Goal: Information Seeking & Learning: Understand process/instructions

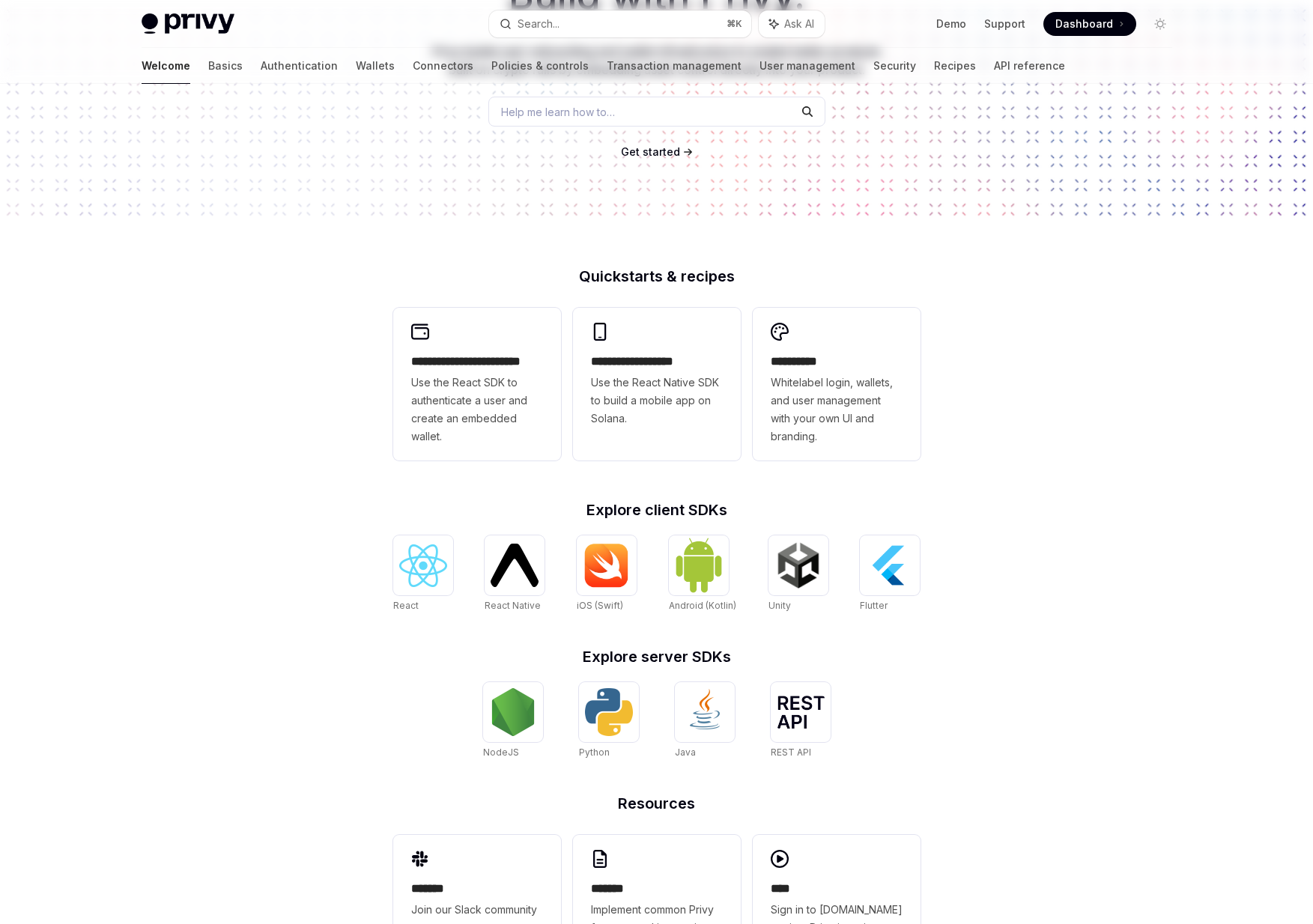
scroll to position [226, 0]
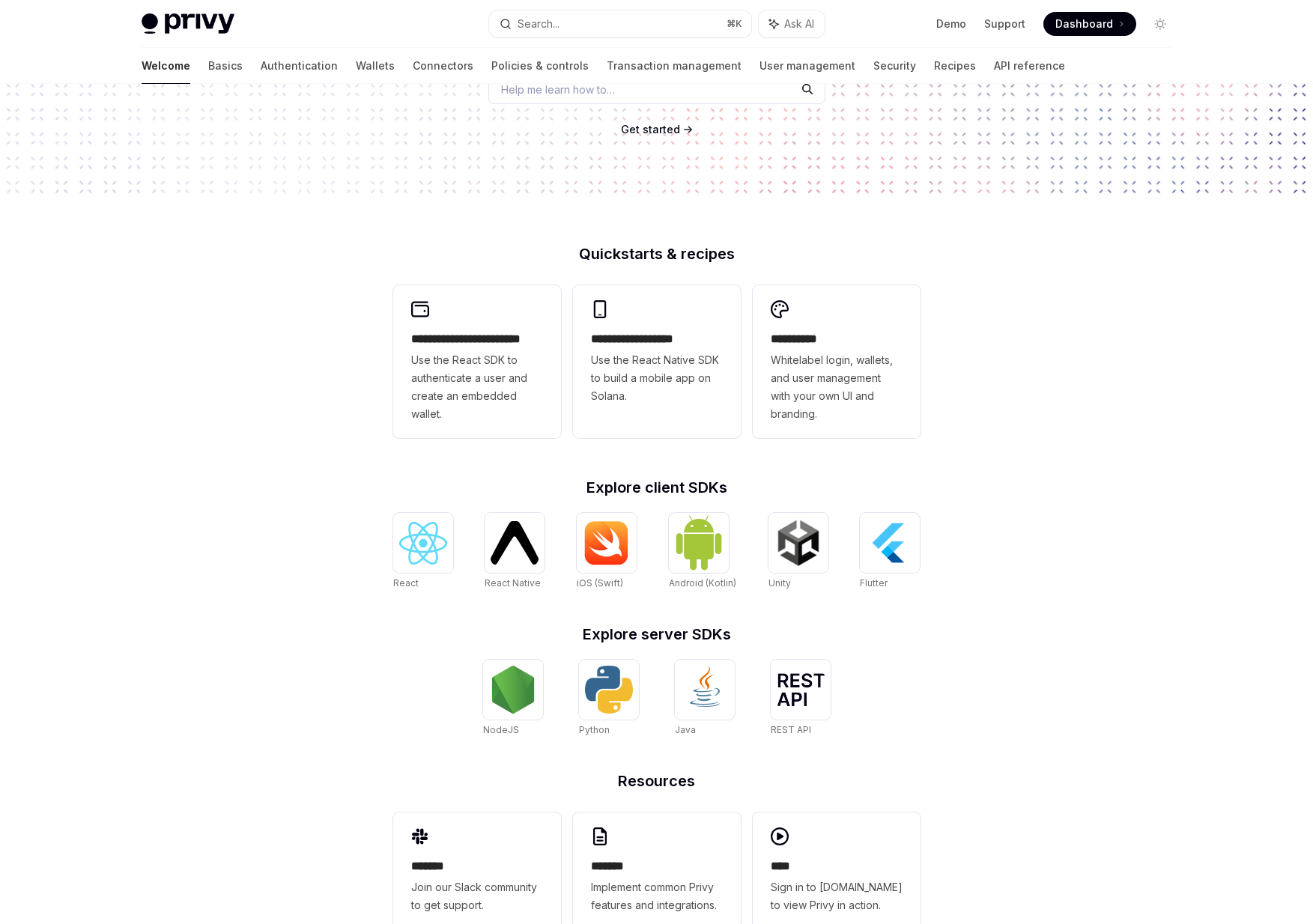
click at [385, 465] on div "**********" at bounding box center [657, 607] width 576 height 719
click at [476, 337] on h2 "**********" at bounding box center [477, 339] width 132 height 18
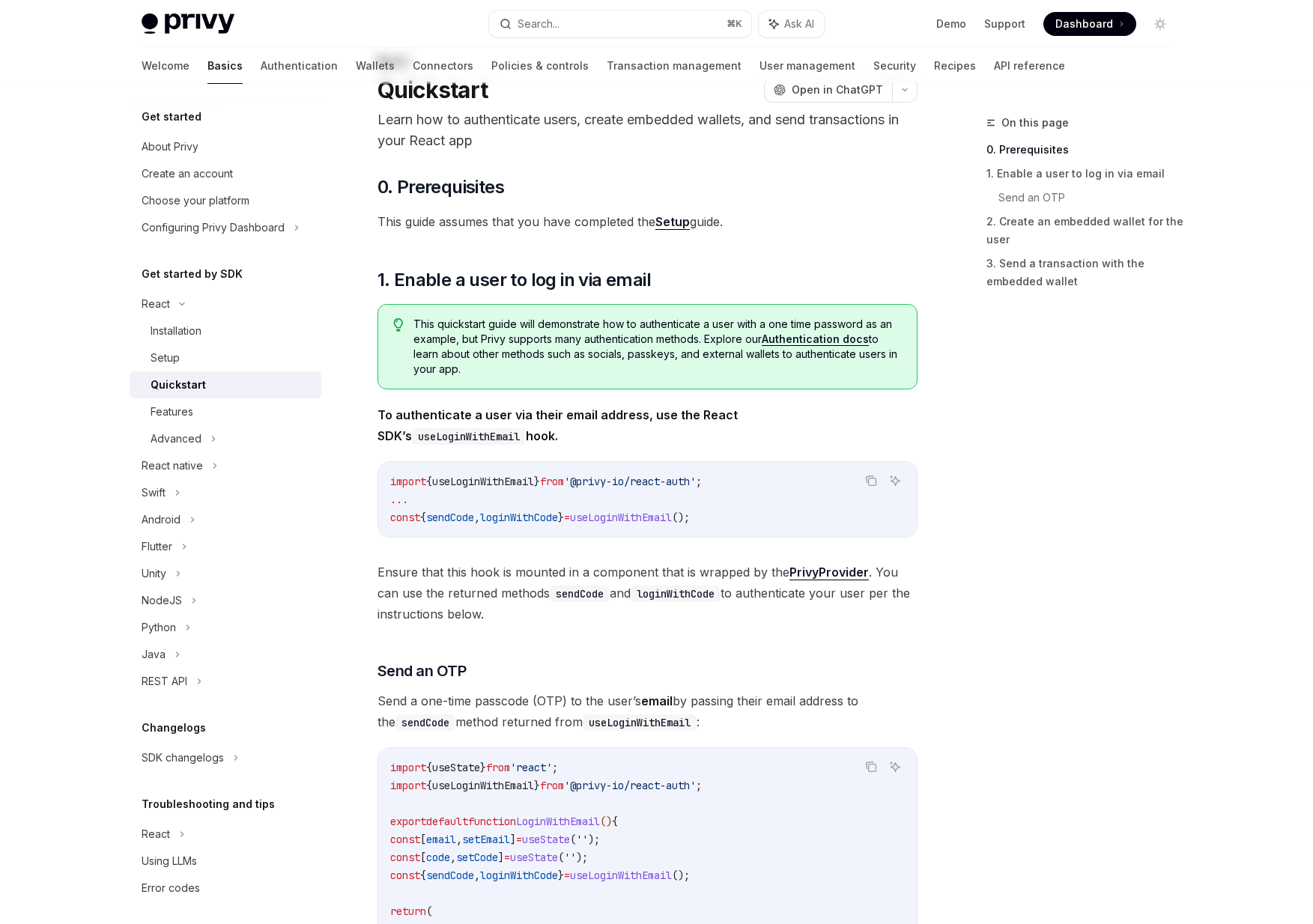
scroll to position [97, 0]
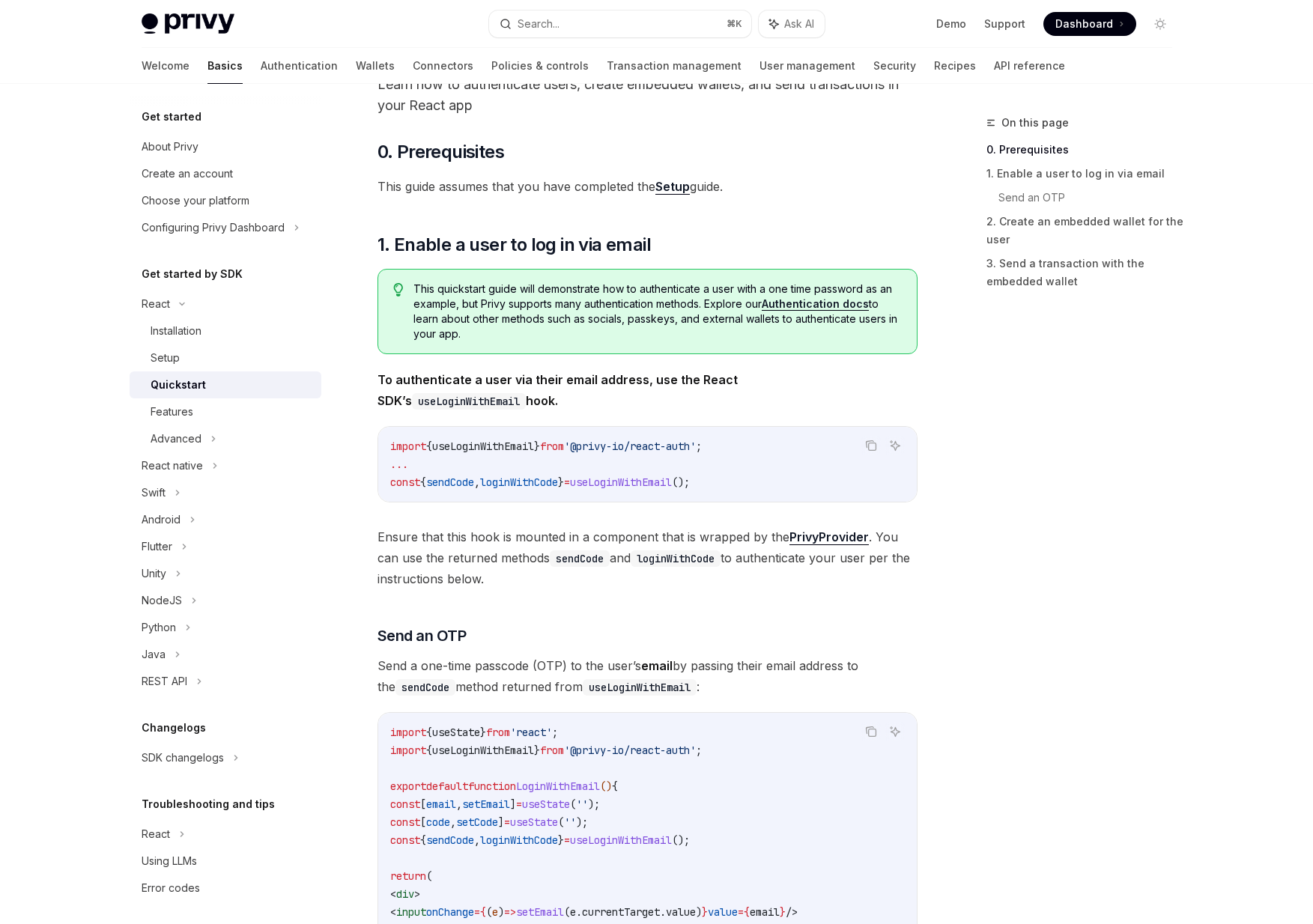
click at [534, 440] on span "useLoginWithEmail" at bounding box center [482, 447] width 101 height 14
click at [198, 330] on div "Installation" at bounding box center [175, 331] width 51 height 18
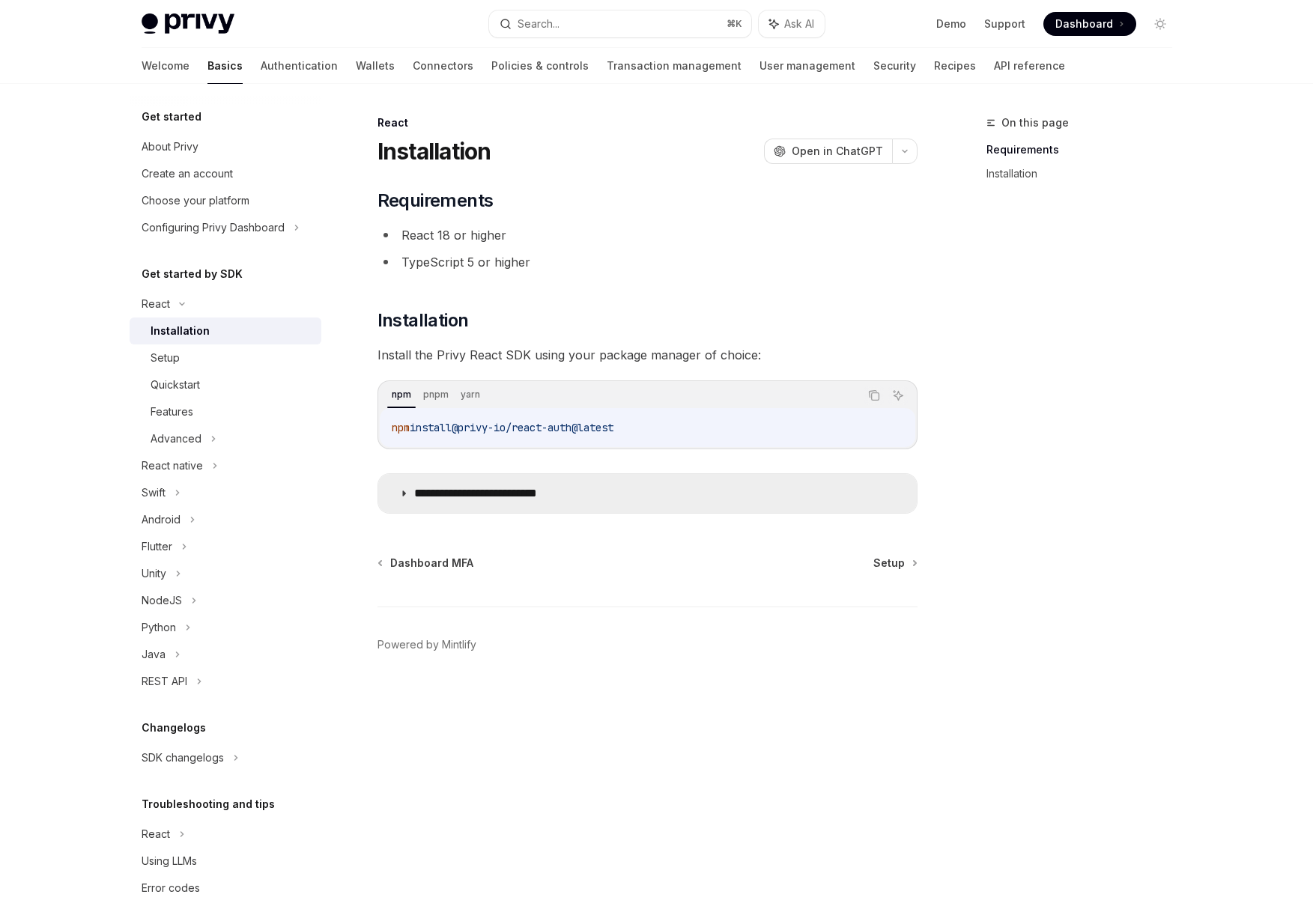
click at [417, 494] on p "**********" at bounding box center [499, 494] width 170 height 15
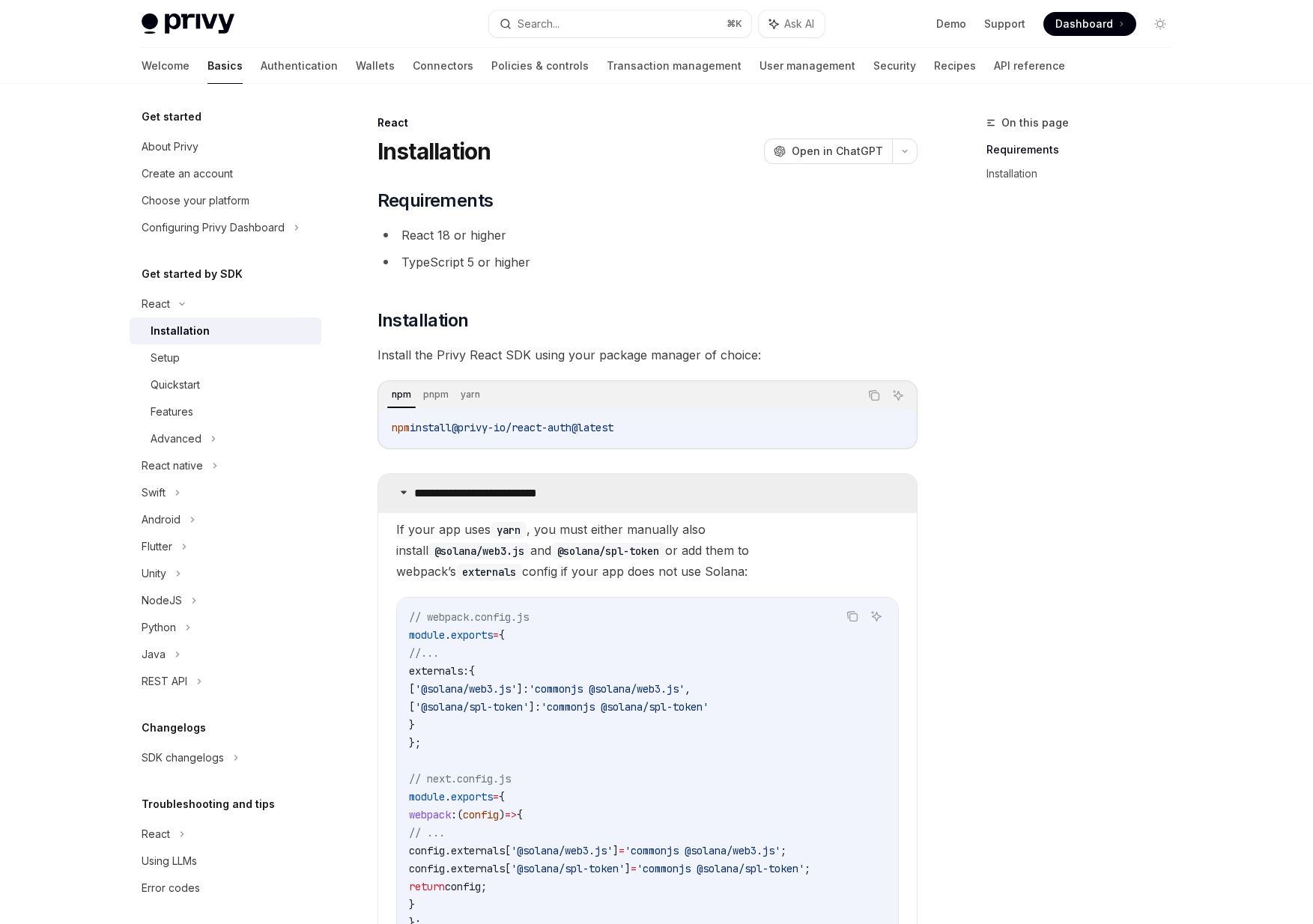
click at [423, 491] on p "**********" at bounding box center [499, 494] width 170 height 15
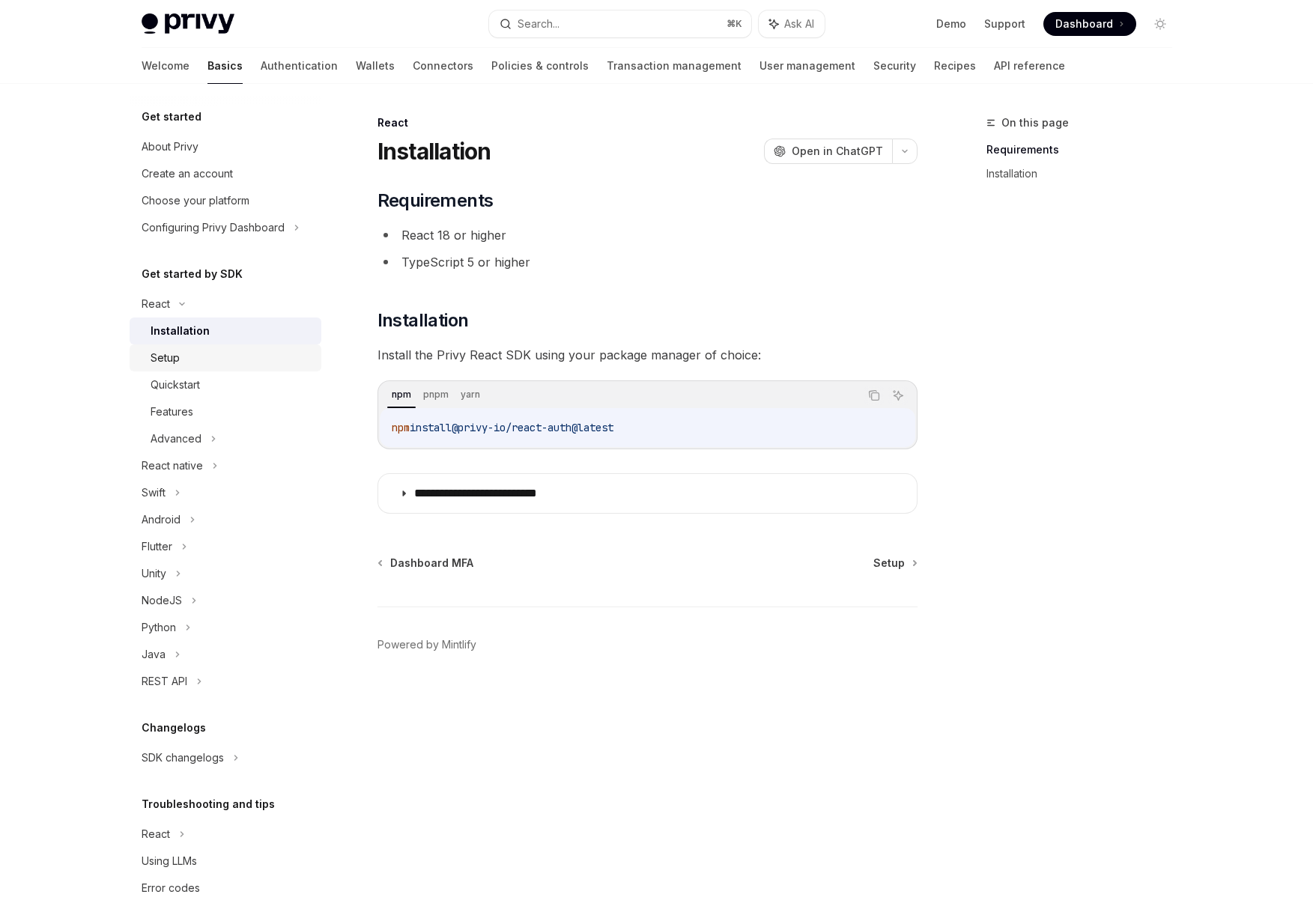
click at [251, 360] on div "Setup" at bounding box center [231, 358] width 162 height 18
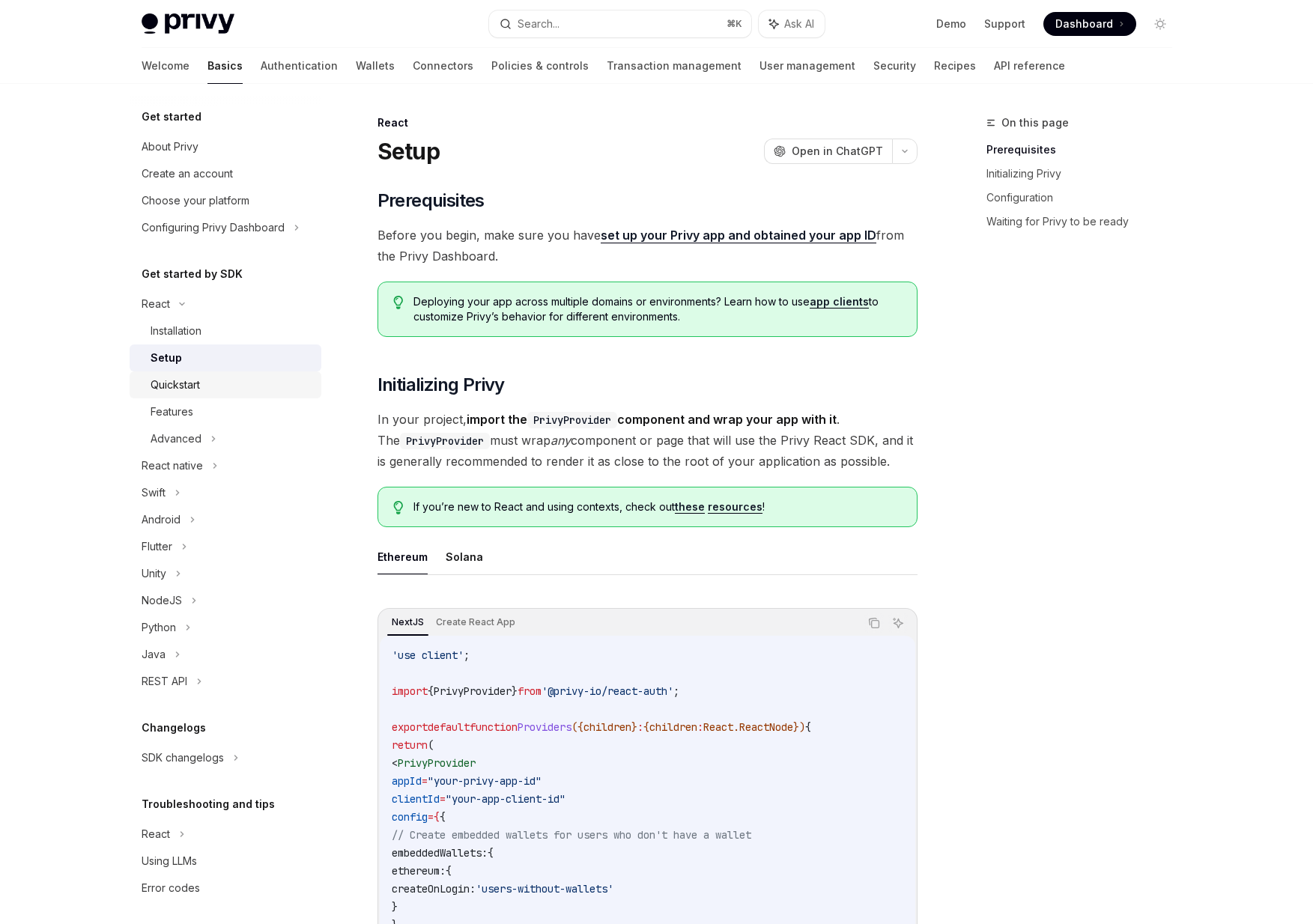
click at [243, 386] on div "Quickstart" at bounding box center [231, 385] width 162 height 18
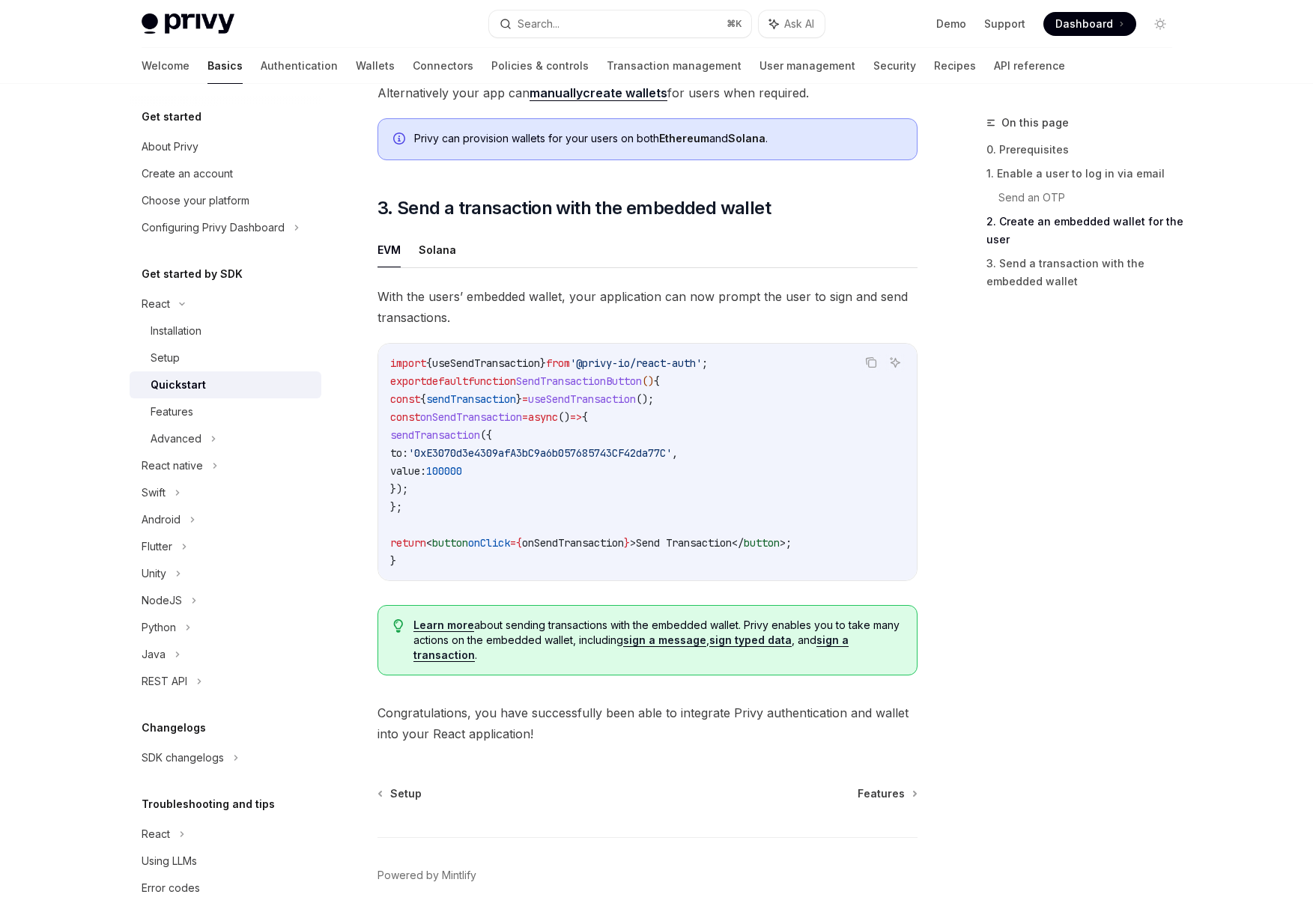
scroll to position [1215, 0]
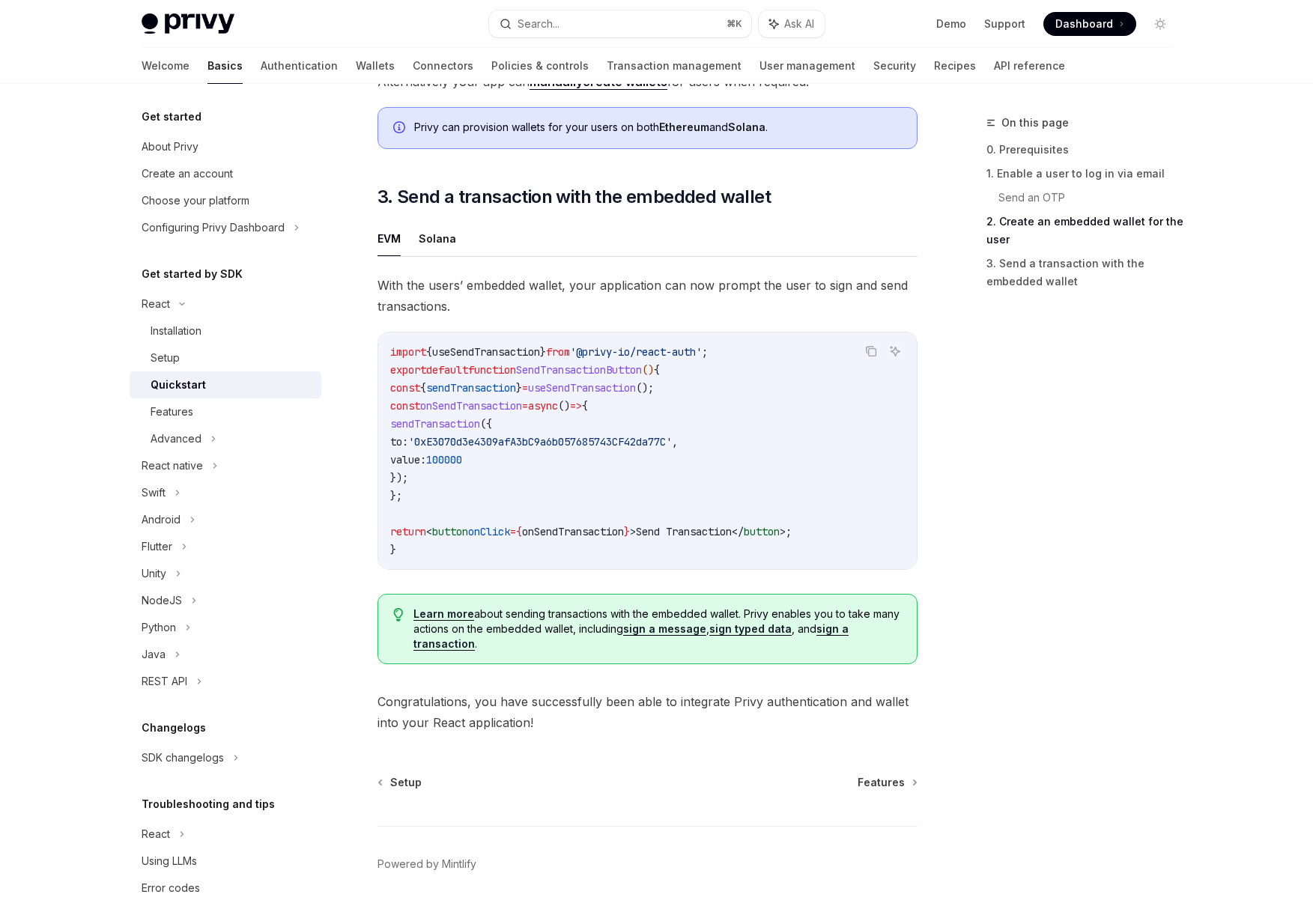
drag, startPoint x: 538, startPoint y: 477, endPoint x: 405, endPoint y: 424, distance: 143.2
click at [405, 424] on code "import { useSendTransaction } from '@privy-io/react-auth' ; export default func…" at bounding box center [648, 451] width 515 height 216
drag, startPoint x: 561, startPoint y: 392, endPoint x: 686, endPoint y: 393, distance: 125.0
click at [654, 393] on span "const { sendTransaction } = useSendTransaction ();" at bounding box center [522, 388] width 264 height 14
click at [699, 317] on span "With the users’ embedded wallet, your application can now prompt the user to si…" at bounding box center [647, 296] width 540 height 42
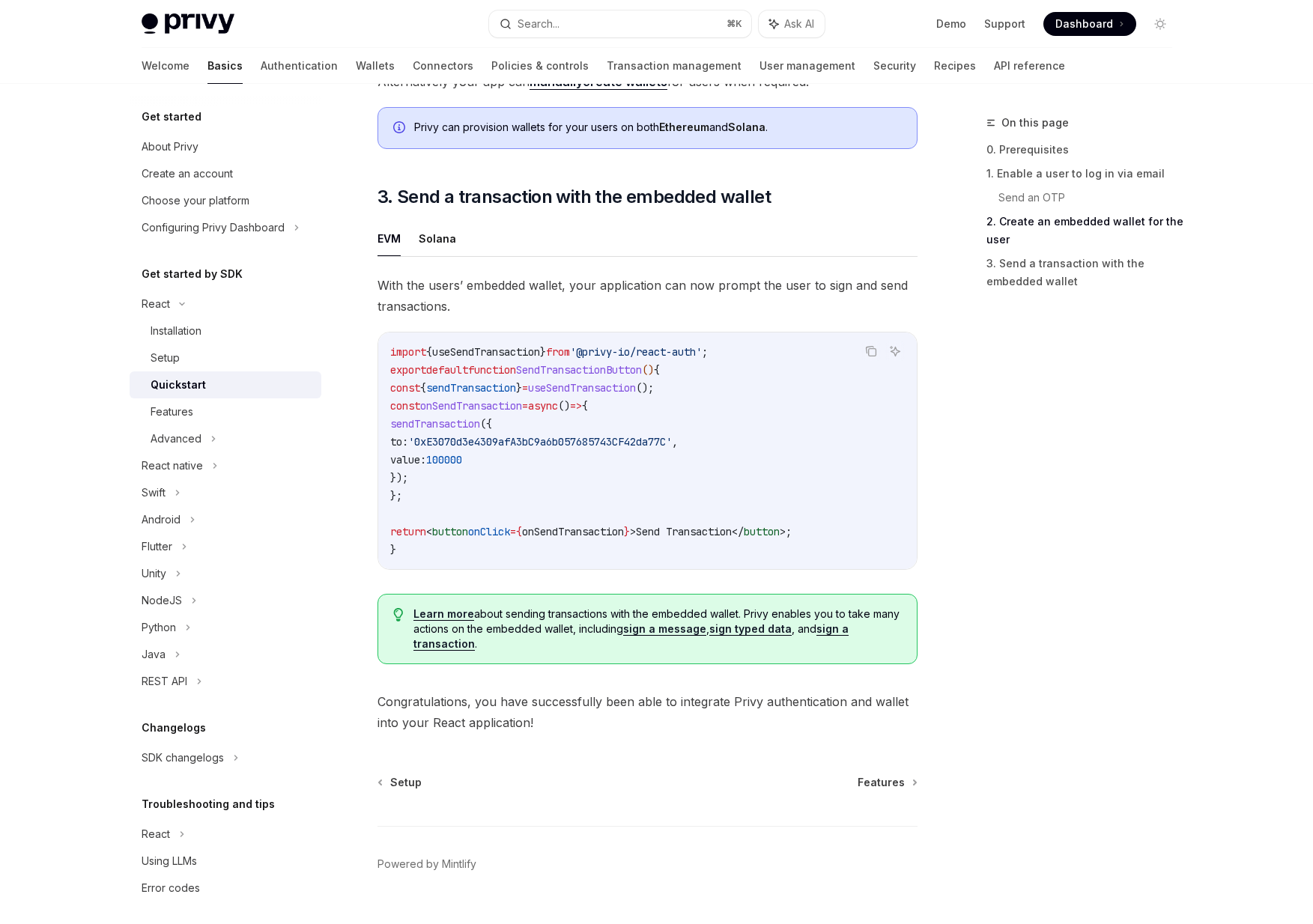
click at [636, 313] on span "With the users’ embedded wallet, your application can now prompt the user to si…" at bounding box center [647, 296] width 540 height 42
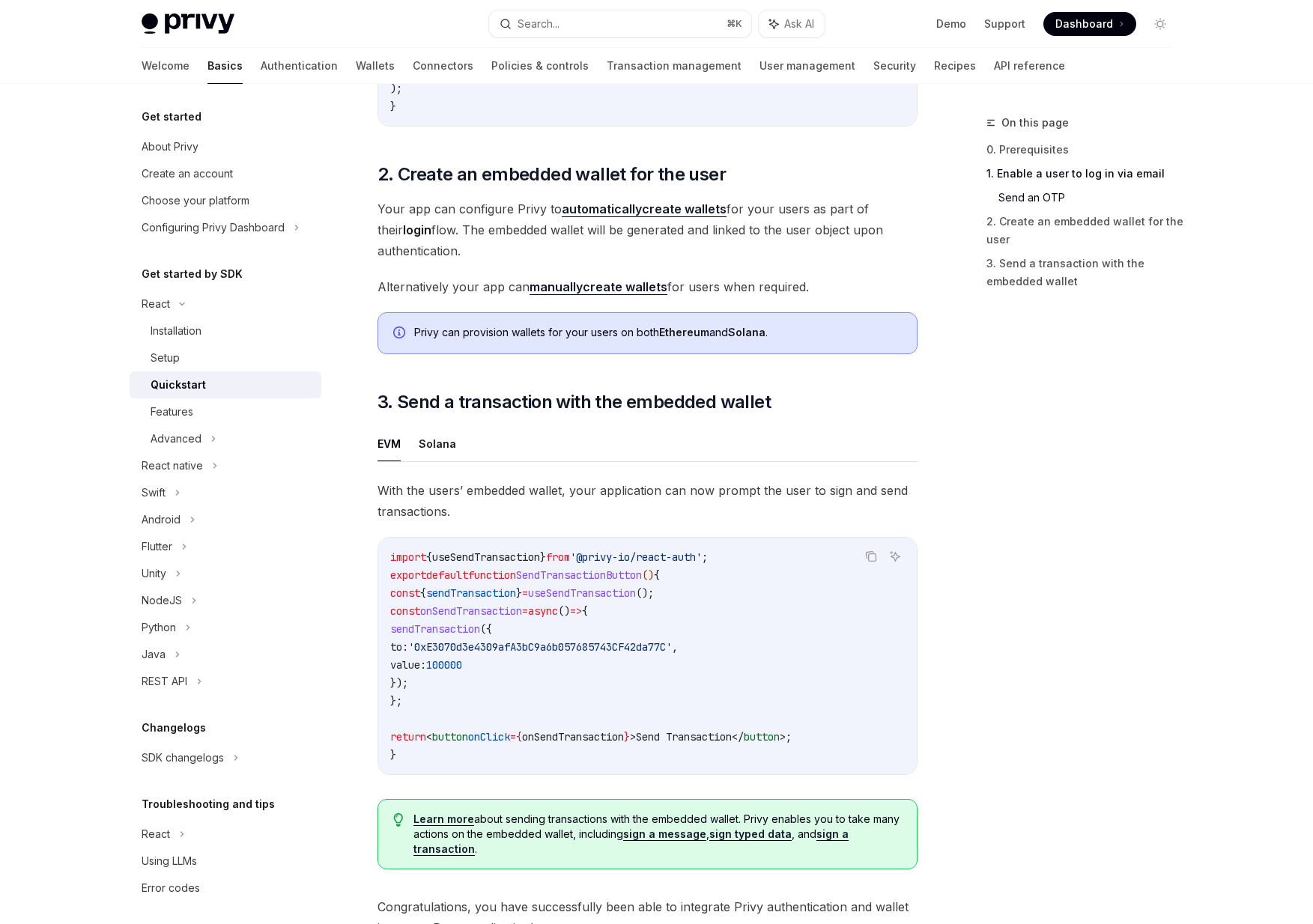
scroll to position [930, 0]
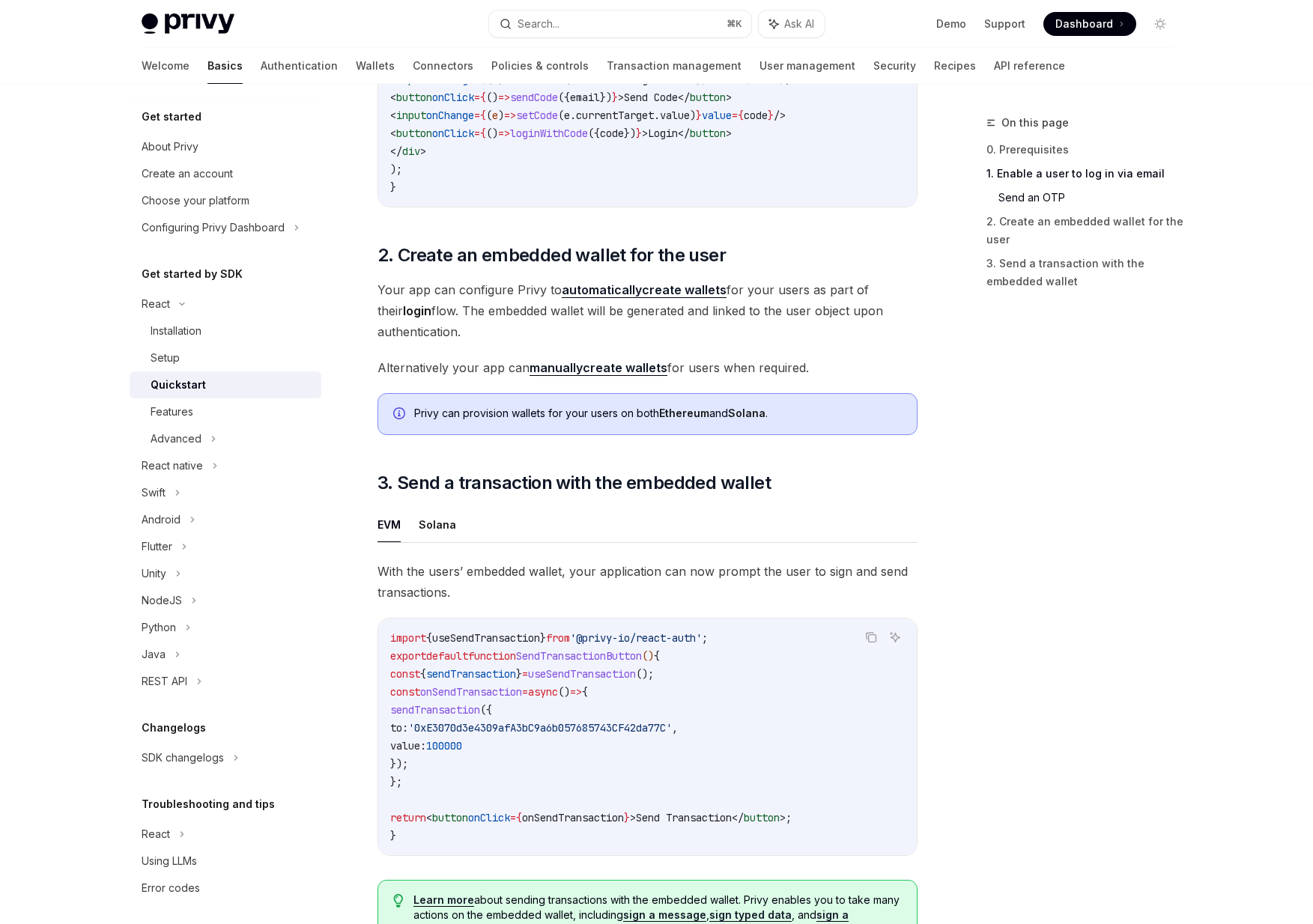
click at [622, 342] on span "Your app can configure Privy to automatically create wallets for your users as …" at bounding box center [647, 310] width 540 height 63
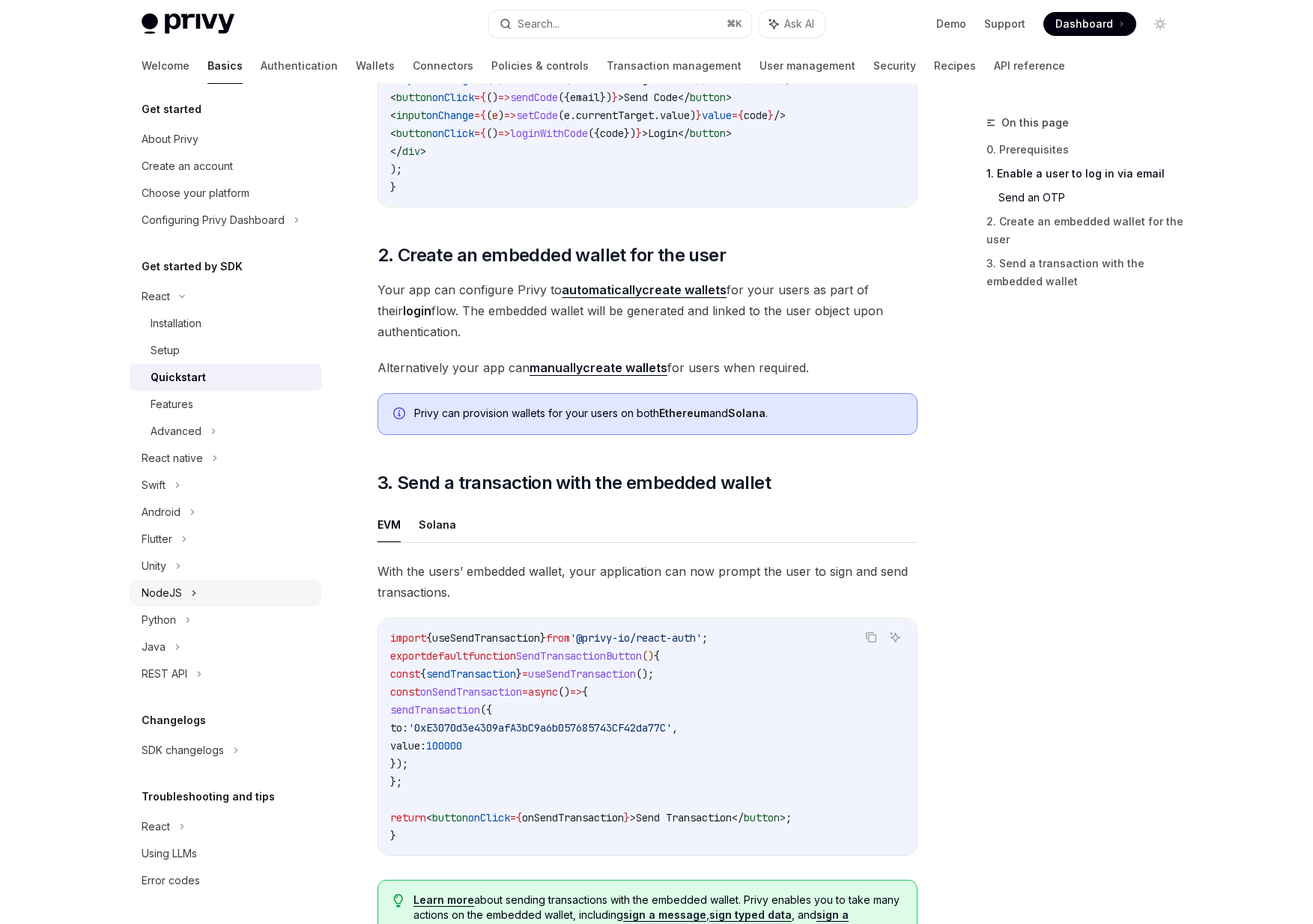
click at [192, 593] on icon at bounding box center [193, 594] width 6 height 18
type textarea "*"
